Goal: Participate in discussion

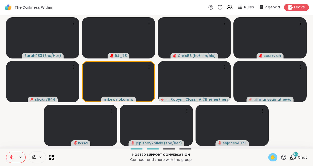
click at [273, 159] on span "✋" at bounding box center [273, 158] width 5 height 6
click at [273, 158] on span "✋" at bounding box center [273, 158] width 5 height 6
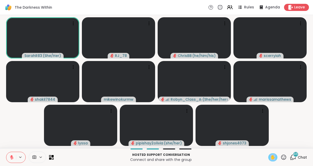
click at [273, 158] on span "✋" at bounding box center [273, 158] width 5 height 6
click at [273, 157] on span "✋" at bounding box center [273, 158] width 5 height 6
click at [273, 159] on span "✋" at bounding box center [273, 158] width 5 height 6
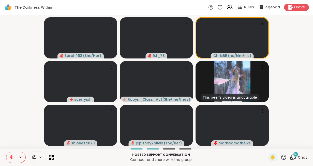
click at [293, 158] on icon at bounding box center [293, 157] width 6 height 6
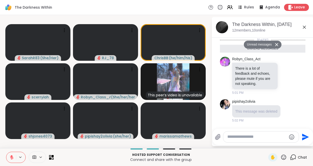
scroll to position [3481, 0]
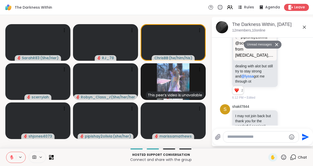
click at [305, 27] on icon at bounding box center [305, 27] width 6 height 6
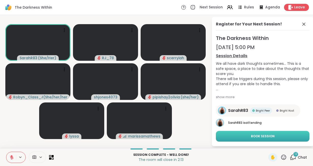
click at [266, 136] on span "Book Session" at bounding box center [263, 136] width 24 height 5
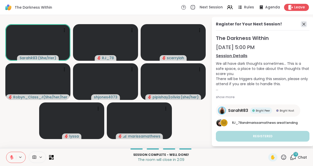
click at [307, 24] on icon at bounding box center [304, 24] width 6 height 6
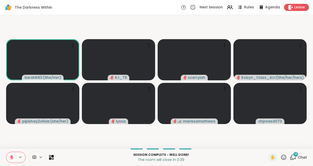
click at [12, 157] on icon at bounding box center [12, 156] width 2 height 2
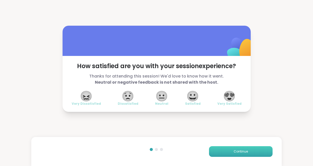
click at [248, 151] on span "Continue" at bounding box center [241, 151] width 14 height 5
